Goal: Task Accomplishment & Management: Use online tool/utility

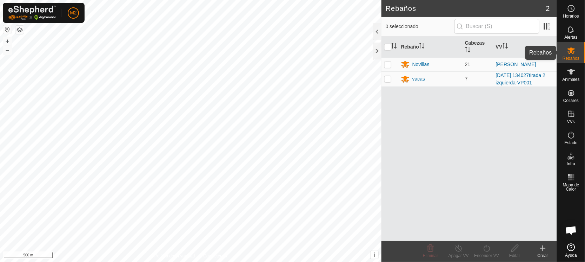
click at [570, 57] on span "Rebaños" at bounding box center [571, 58] width 17 height 4
click at [480, 81] on td "7" at bounding box center [477, 78] width 31 height 15
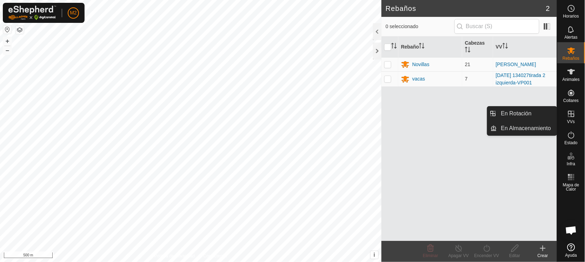
click at [573, 115] on icon at bounding box center [571, 114] width 8 height 8
click at [524, 115] on link "En Rotación" at bounding box center [527, 113] width 60 height 14
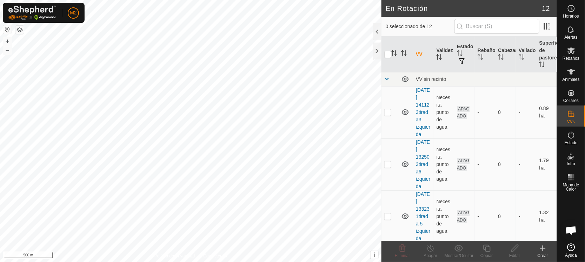
click at [5, 28] on button "button" at bounding box center [7, 29] width 8 height 8
checkbox input "true"
click at [488, 251] on icon at bounding box center [486, 247] width 7 height 7
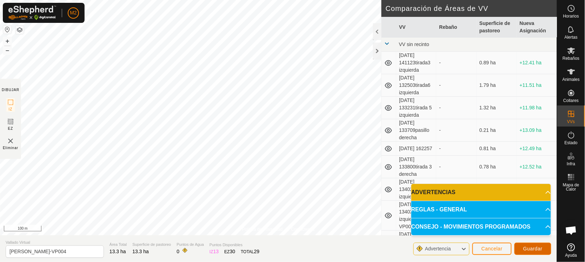
click at [528, 244] on button "Guardar" at bounding box center [533, 248] width 37 height 12
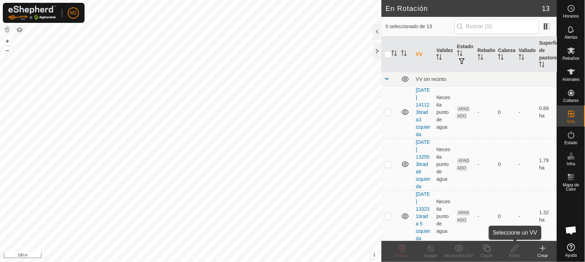
click at [528, 244] on edit-svg-icon at bounding box center [515, 248] width 28 height 8
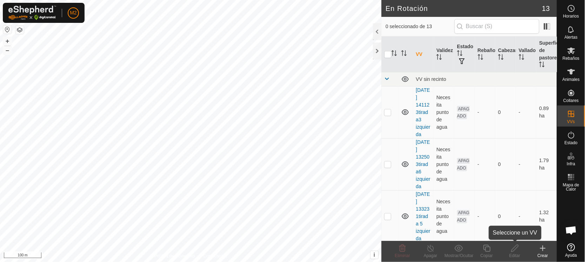
click at [528, 244] on edit-svg-icon at bounding box center [515, 248] width 28 height 8
checkbox input "true"
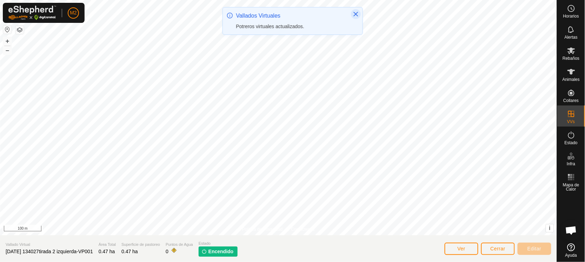
click at [356, 11] on icon "Close" at bounding box center [356, 14] width 6 height 6
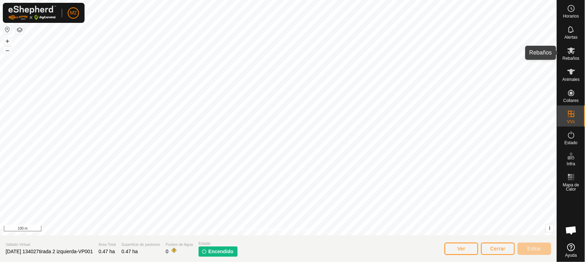
click at [575, 51] on icon at bounding box center [571, 50] width 8 height 8
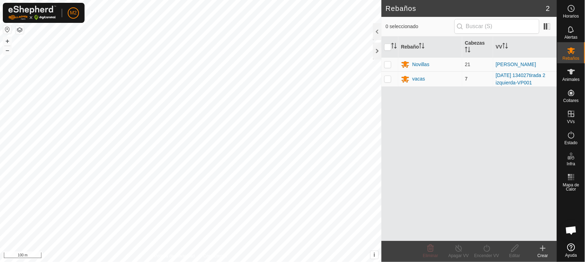
click at [389, 77] on p-checkbox at bounding box center [387, 79] width 7 height 6
checkbox input "true"
click at [489, 252] on div "Encender VV" at bounding box center [487, 255] width 28 height 6
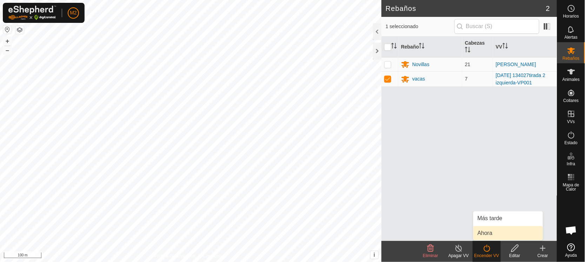
click at [488, 230] on link "Ahora" at bounding box center [509, 233] width 70 height 14
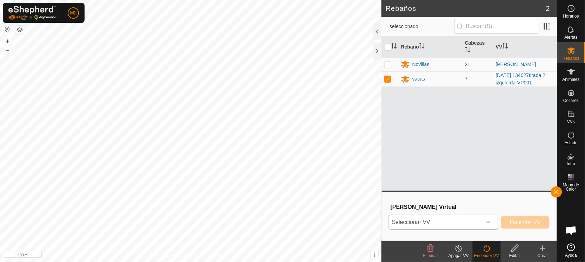
click at [488, 222] on icon "dropdown trigger" at bounding box center [488, 221] width 5 height 3
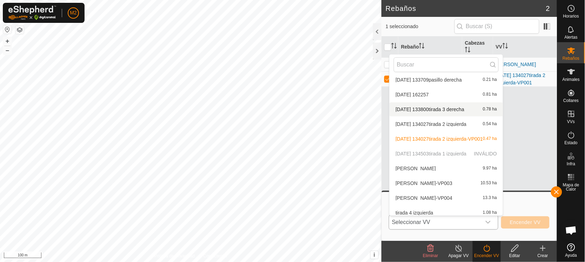
scroll to position [66, 0]
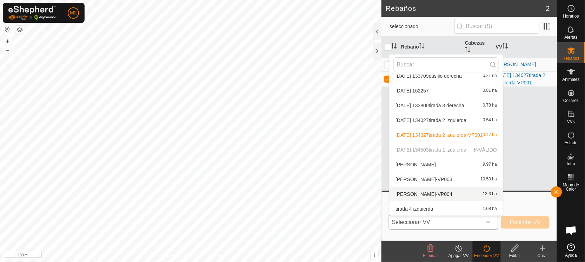
click at [417, 191] on li "[PERSON_NAME]-VP004 13.3 ha" at bounding box center [446, 194] width 113 height 14
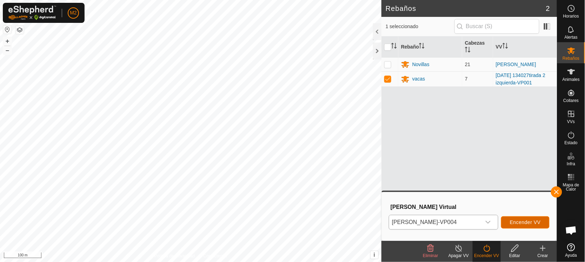
click at [525, 222] on span "Encender VV" at bounding box center [525, 222] width 31 height 6
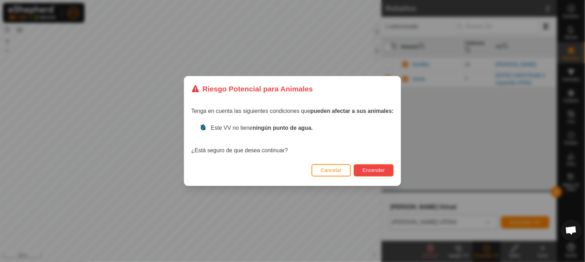
click at [371, 167] on span "Encender" at bounding box center [374, 170] width 22 height 6
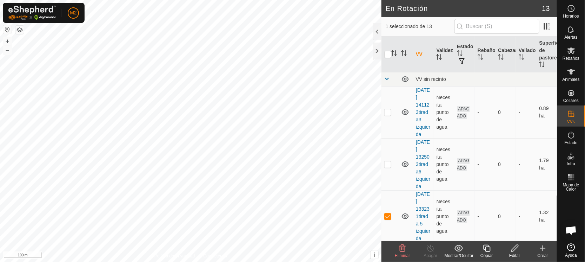
checkbox input "false"
checkbox input "true"
click at [573, 51] on icon at bounding box center [572, 50] width 8 height 7
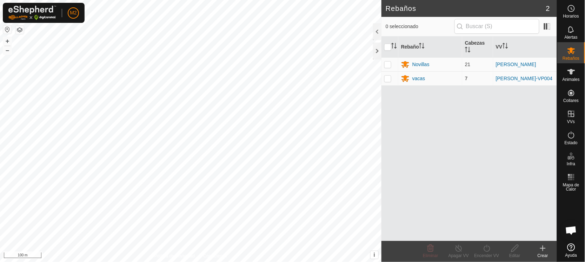
click at [388, 79] on p-checkbox at bounding box center [387, 78] width 7 height 6
checkbox input "true"
click at [375, 52] on div at bounding box center [377, 50] width 8 height 17
